Goal: Information Seeking & Learning: Compare options

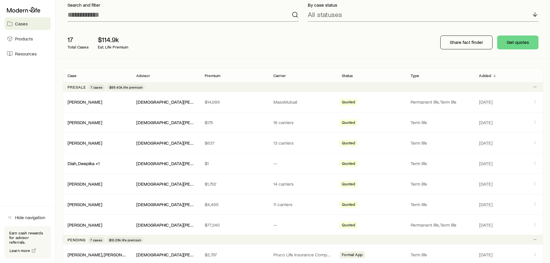
scroll to position [43, 0]
click at [88, 203] on link "[PERSON_NAME]" at bounding box center [85, 202] width 35 height 5
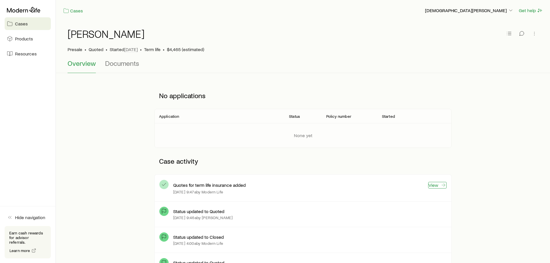
click at [437, 185] on link "View" at bounding box center [437, 185] width 18 height 7
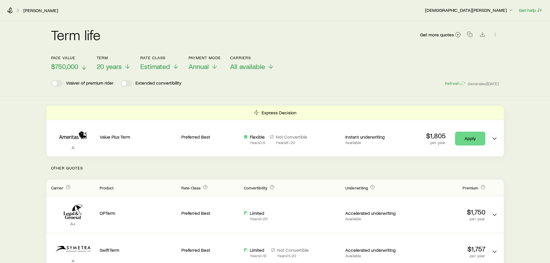
click at [81, 68] on icon at bounding box center [84, 67] width 7 height 7
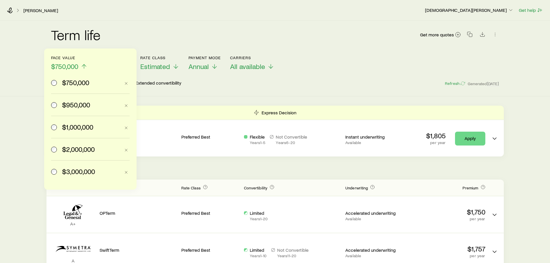
click at [89, 106] on span "$950,000" at bounding box center [76, 105] width 28 height 8
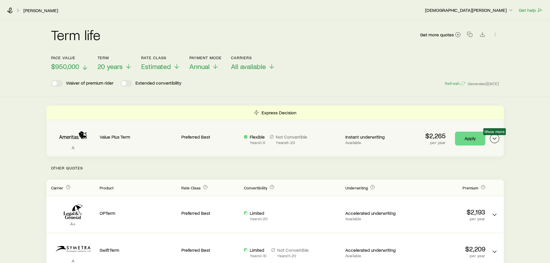
click at [493, 137] on icon "Term quotes" at bounding box center [494, 138] width 7 height 7
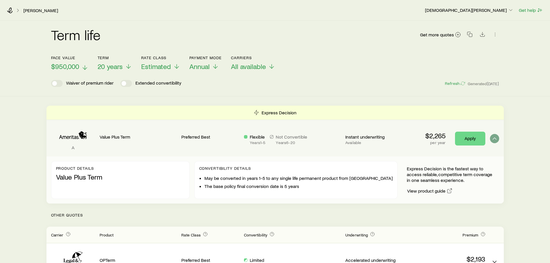
click at [424, 51] on div "Term life Get more quotes" at bounding box center [275, 38] width 448 height 35
click at [495, 35] on icon "button" at bounding box center [495, 34] width 6 height 6
click at [461, 55] on p "Customize title" at bounding box center [446, 54] width 45 height 9
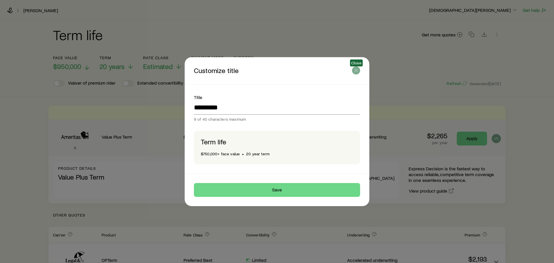
click at [356, 74] on button "button" at bounding box center [356, 70] width 8 height 8
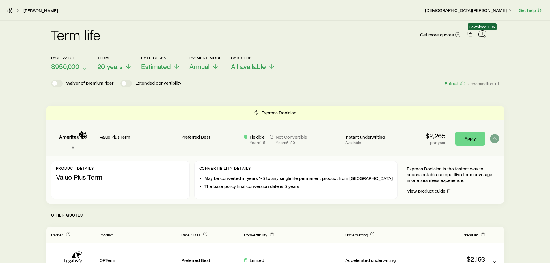
click at [480, 33] on icon "Download CSV" at bounding box center [482, 34] width 6 height 6
click at [68, 65] on span "$950,000" at bounding box center [65, 66] width 28 height 8
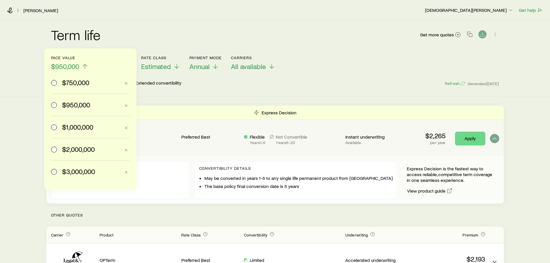
click at [79, 125] on span "$1,000,000" at bounding box center [77, 127] width 31 height 8
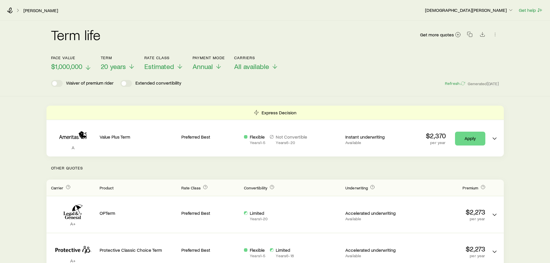
click at [79, 68] on span "$1,000,000" at bounding box center [66, 66] width 31 height 8
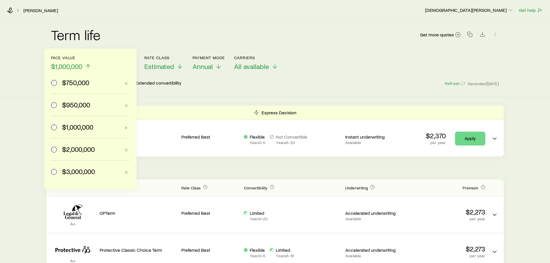
click at [90, 148] on span "$2,000,000" at bounding box center [78, 149] width 33 height 8
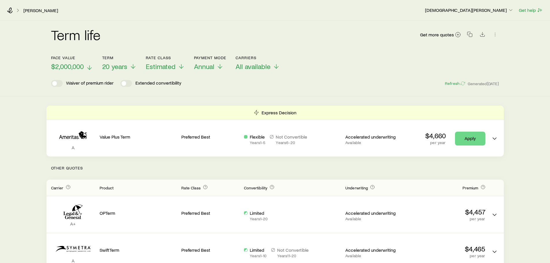
click at [81, 65] on span "$2,000,000" at bounding box center [67, 66] width 33 height 8
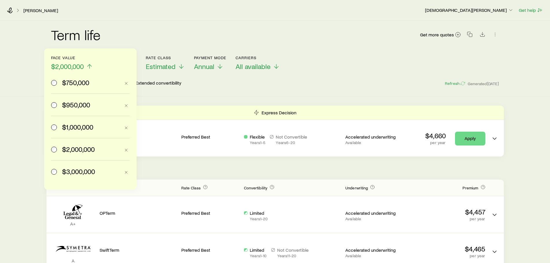
click at [78, 128] on span "$1,000,000" at bounding box center [77, 127] width 31 height 8
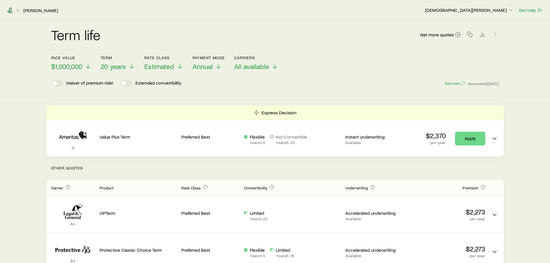
click at [12, 13] on icon at bounding box center [10, 11] width 6 height 6
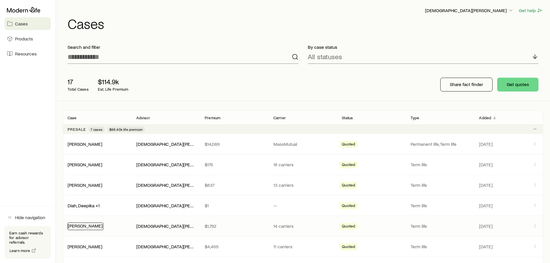
click at [94, 226] on link "[PERSON_NAME]" at bounding box center [85, 225] width 35 height 5
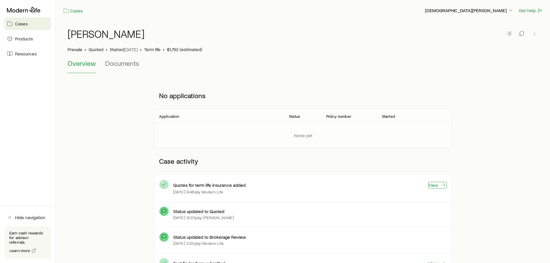
click at [433, 184] on link "View" at bounding box center [437, 185] width 18 height 7
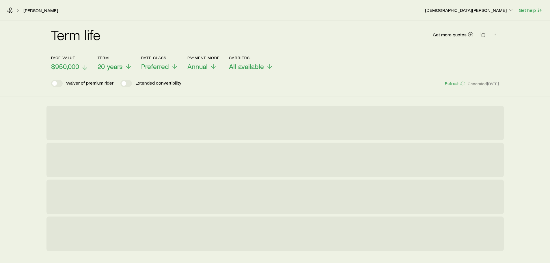
click at [81, 65] on icon at bounding box center [84, 67] width 7 height 7
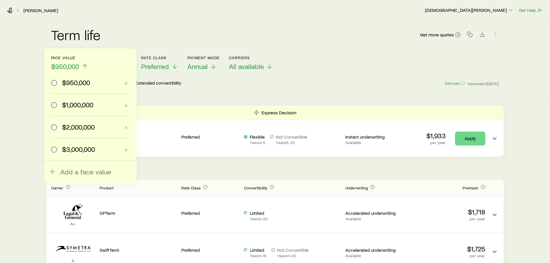
click at [75, 109] on label "$1,000,000" at bounding box center [85, 105] width 69 height 22
